Goal: Find specific page/section: Find specific page/section

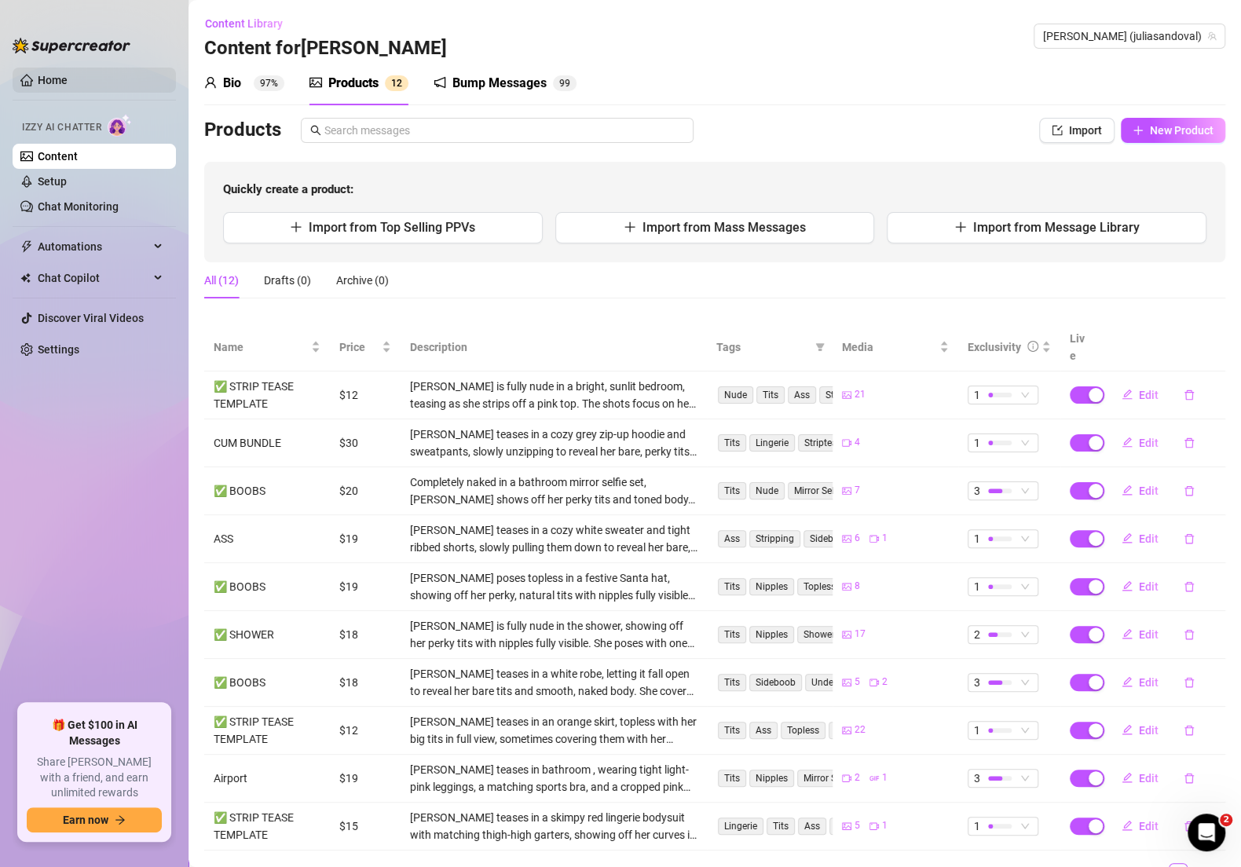
click at [46, 79] on link "Home" at bounding box center [53, 80] width 30 height 13
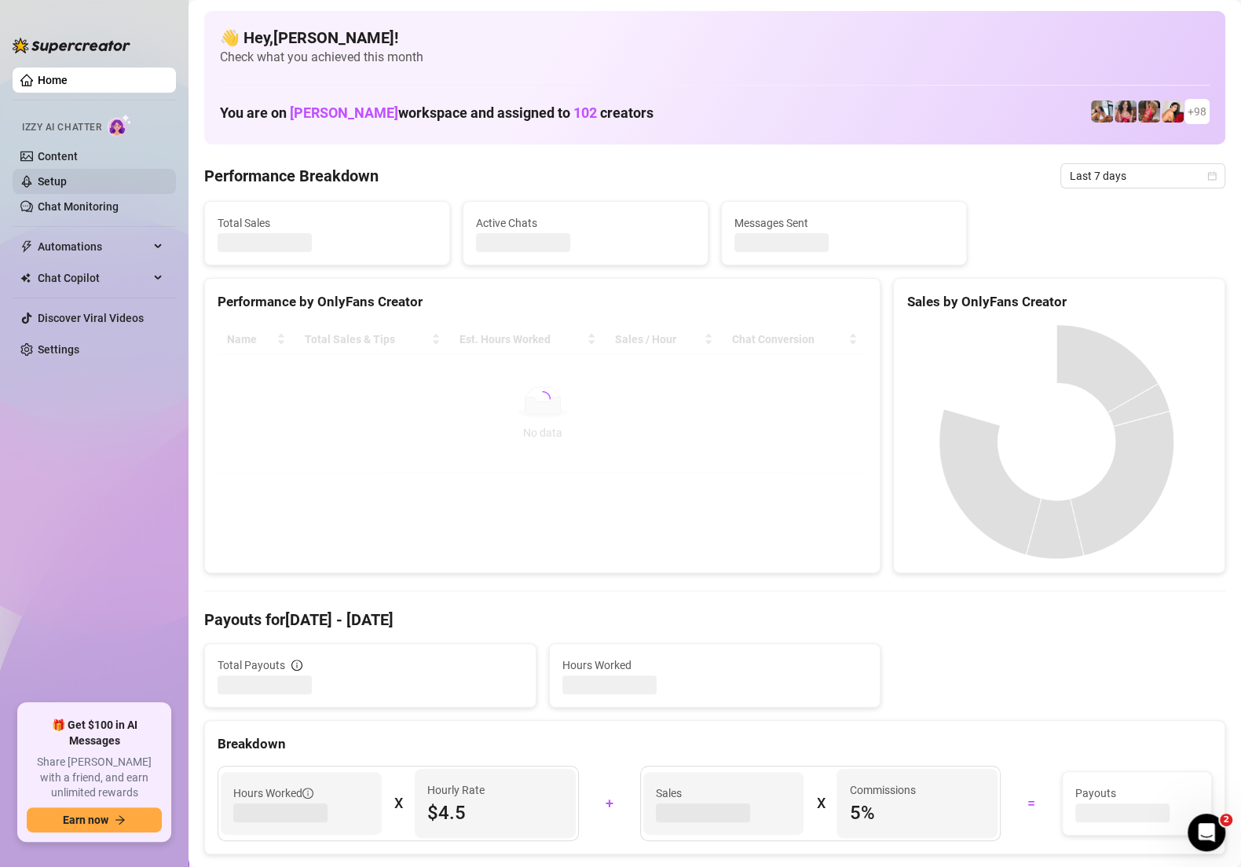
click at [67, 175] on link "Setup" at bounding box center [52, 181] width 29 height 13
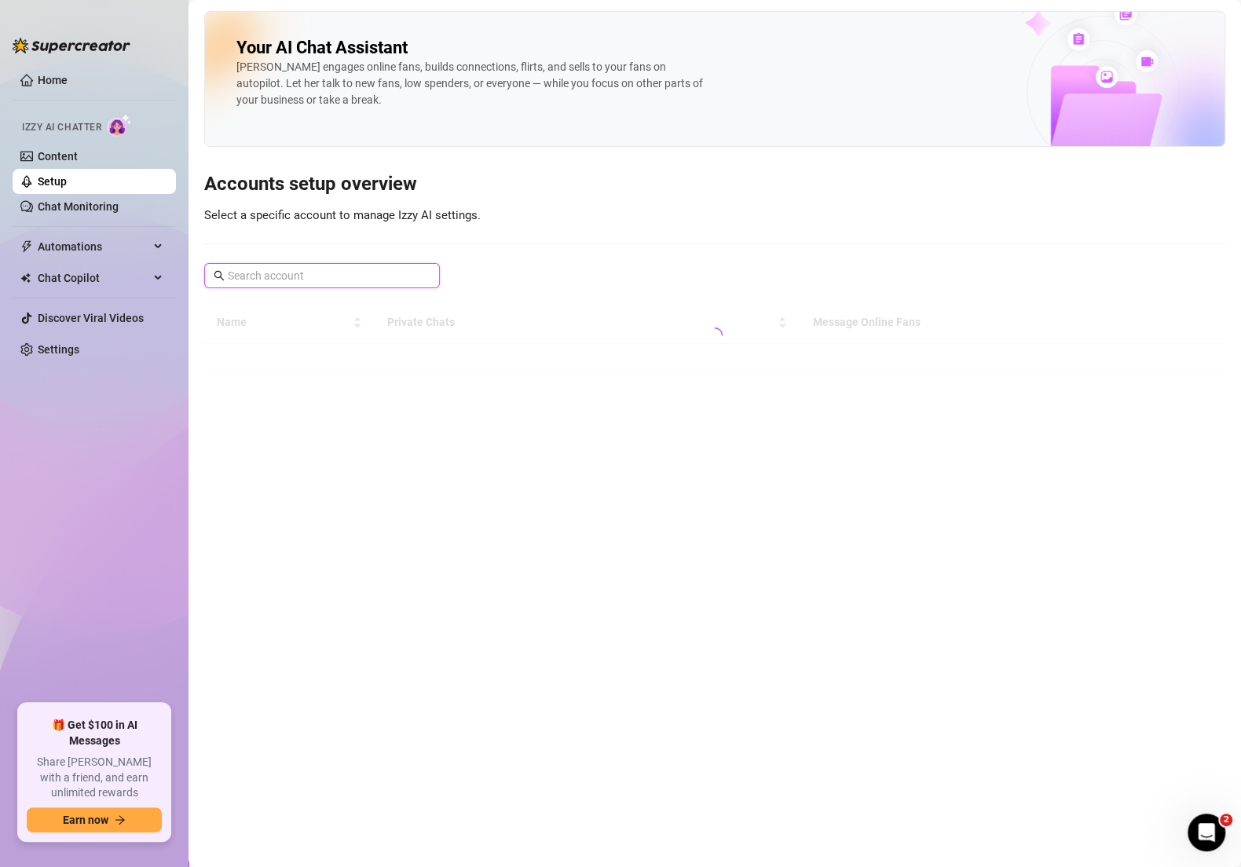
click at [268, 271] on input "text" at bounding box center [323, 275] width 190 height 17
type input "moto"
type input "[PERSON_NAME]"
click at [320, 370] on main "Your AI Chat Assistant [PERSON_NAME] engages online fans, builds connections, f…" at bounding box center [714, 433] width 1052 height 867
click at [286, 268] on input "[PERSON_NAME]" at bounding box center [323, 275] width 190 height 17
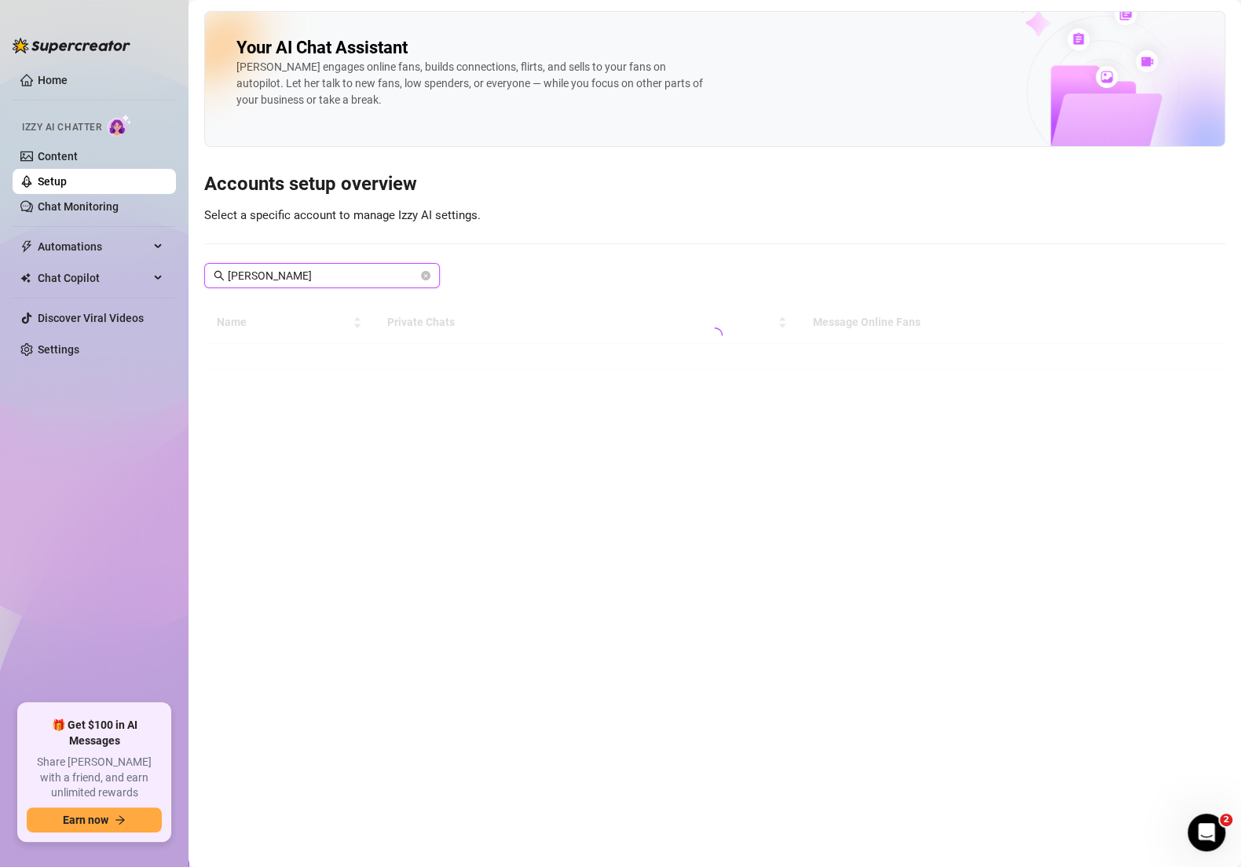
click at [344, 281] on input "[PERSON_NAME]" at bounding box center [323, 275] width 190 height 17
type input "[PERSON_NAME]"
click at [355, 454] on main "Your AI Chat Assistant [PERSON_NAME] engages online fans, builds connections, f…" at bounding box center [714, 433] width 1052 height 867
click at [558, 256] on div "Your AI Chat Assistant [PERSON_NAME] engages online fans, builds connections, f…" at bounding box center [714, 190] width 1021 height 359
